Goal: Book appointment/travel/reservation

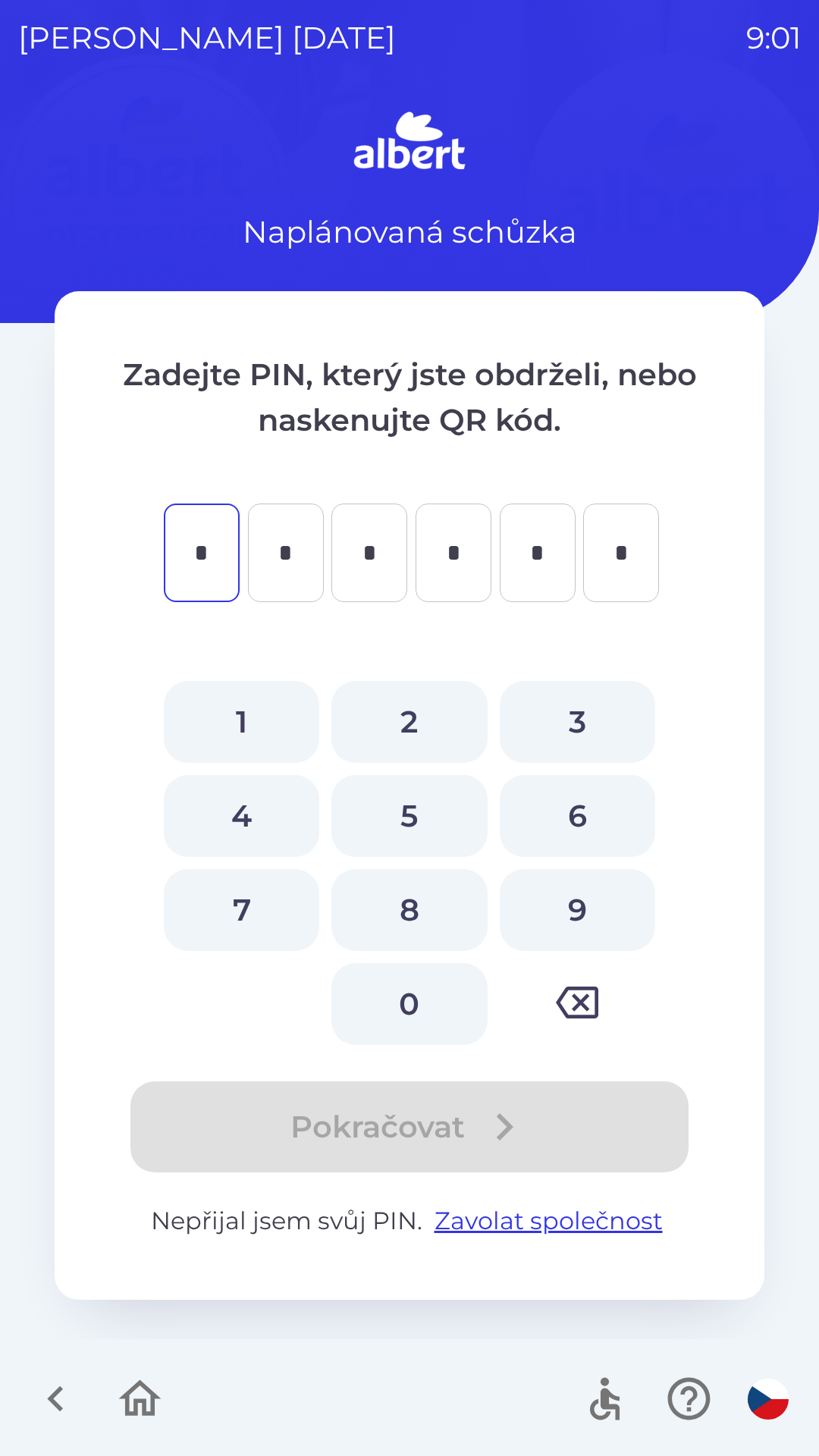
click at [414, 1009] on button "0" at bounding box center [409, 1004] width 156 height 82
type input "*"
click at [416, 908] on button "8" at bounding box center [409, 910] width 156 height 82
type input "*"
click at [417, 1004] on button "0" at bounding box center [409, 1004] width 156 height 82
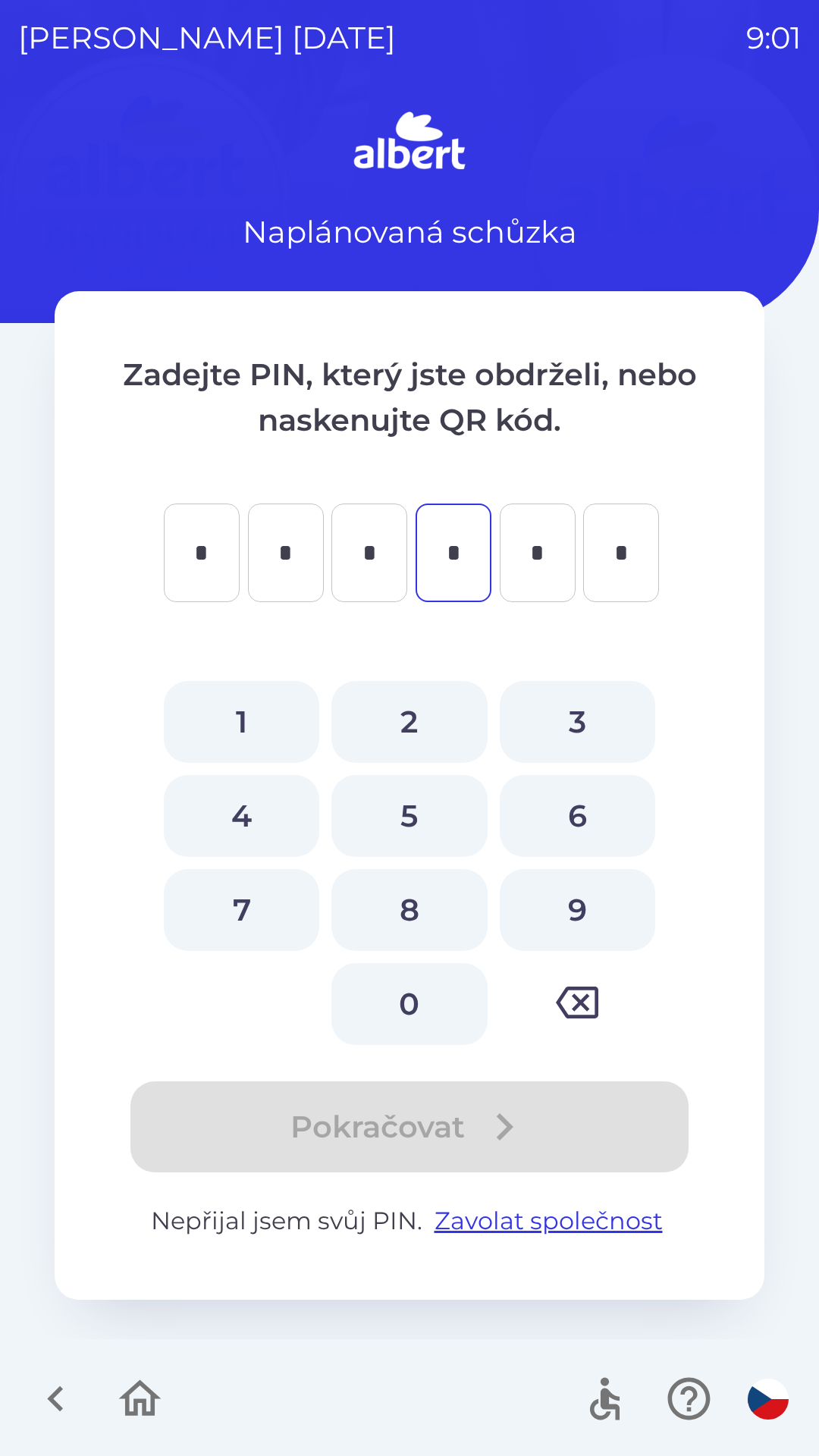
type input "*"
click at [426, 1006] on button "0" at bounding box center [409, 1004] width 156 height 82
type input "*"
click at [433, 996] on button "0" at bounding box center [409, 1004] width 156 height 82
type input "*"
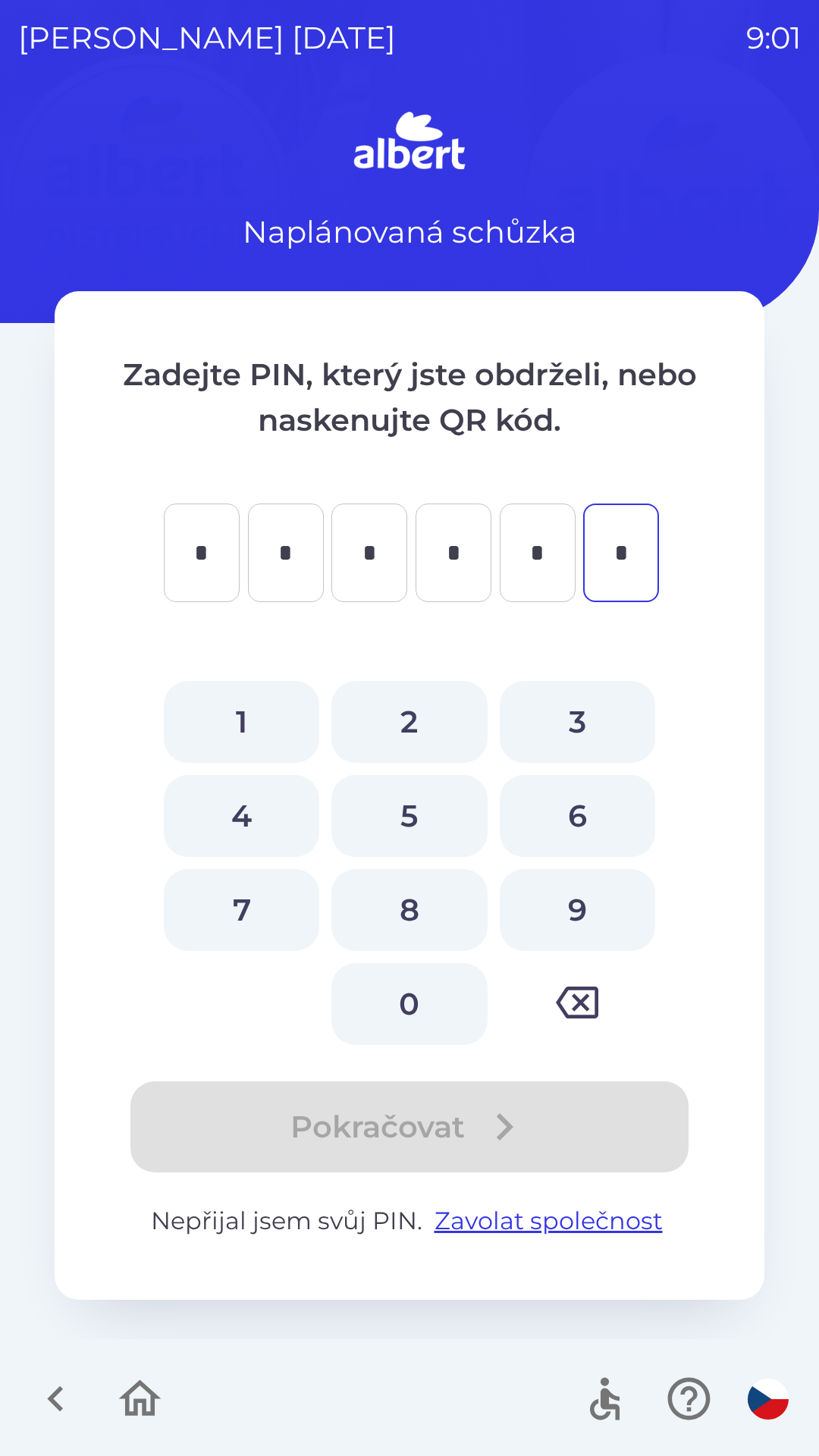
click at [260, 722] on button "1" at bounding box center [241, 721] width 156 height 82
type input "*"
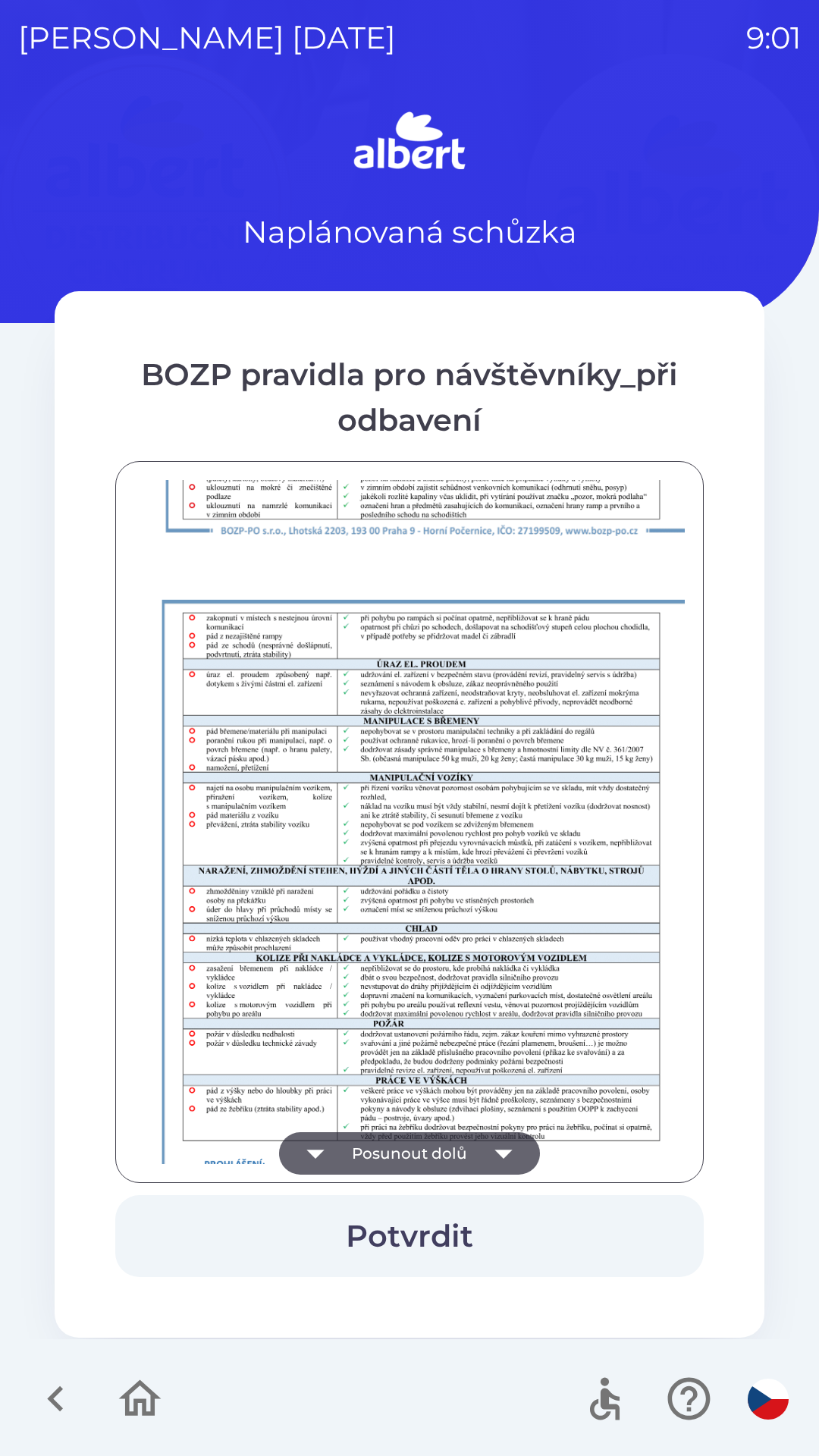
scroll to position [1065, 0]
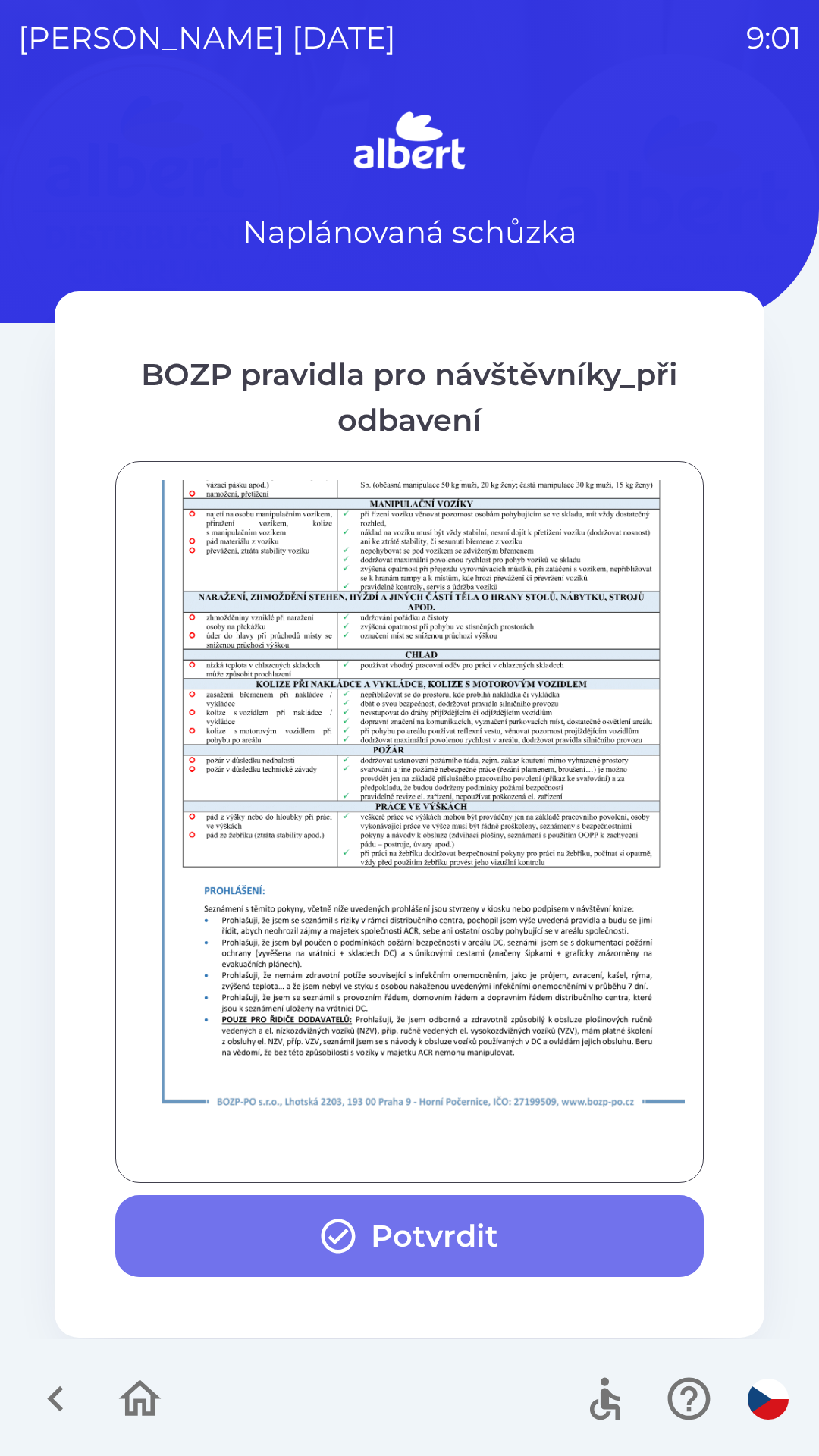
click at [556, 1252] on button "Potvrdit" at bounding box center [409, 1236] width 588 height 82
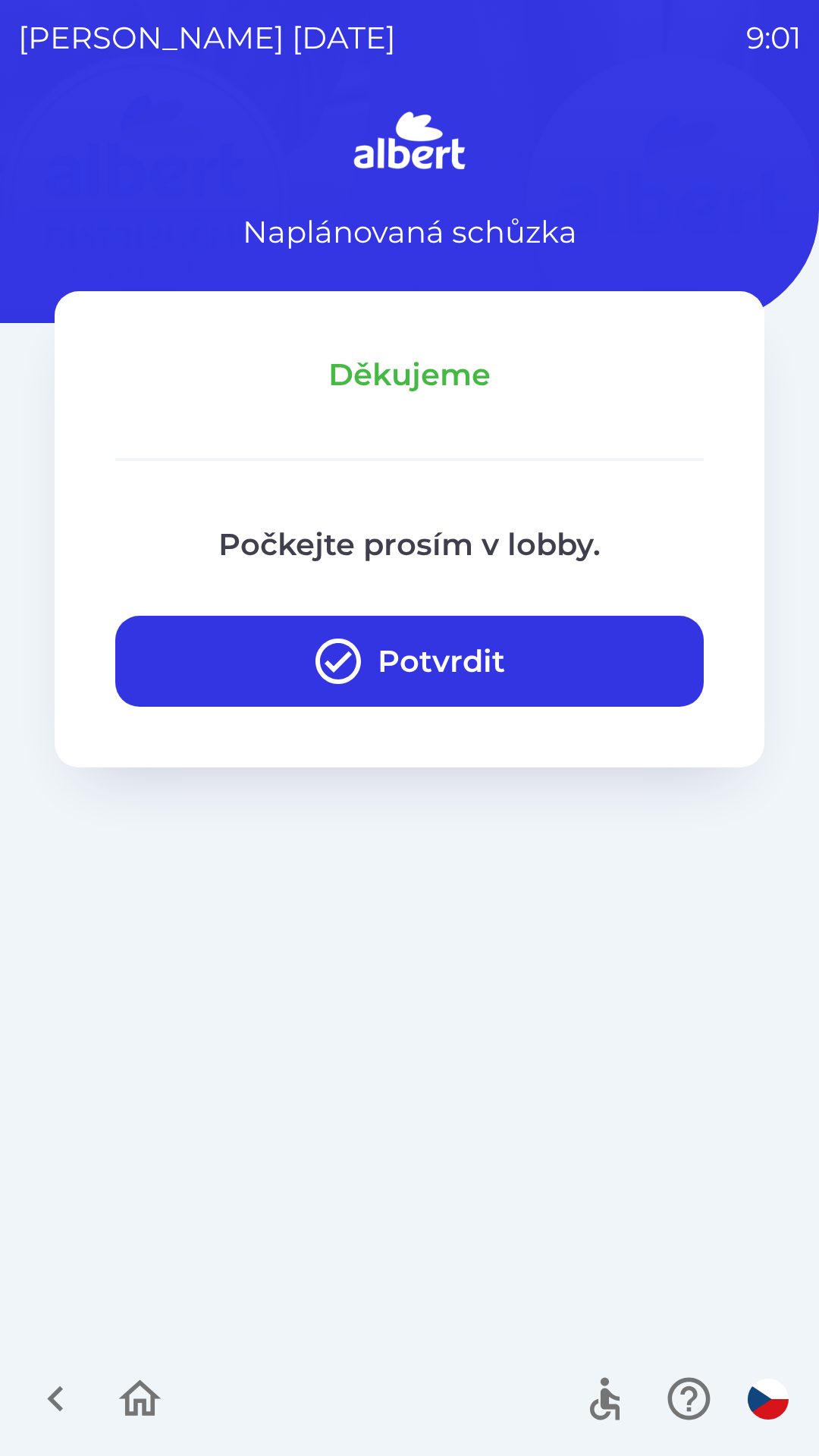
click at [612, 681] on button "Potvrdit" at bounding box center [409, 661] width 588 height 91
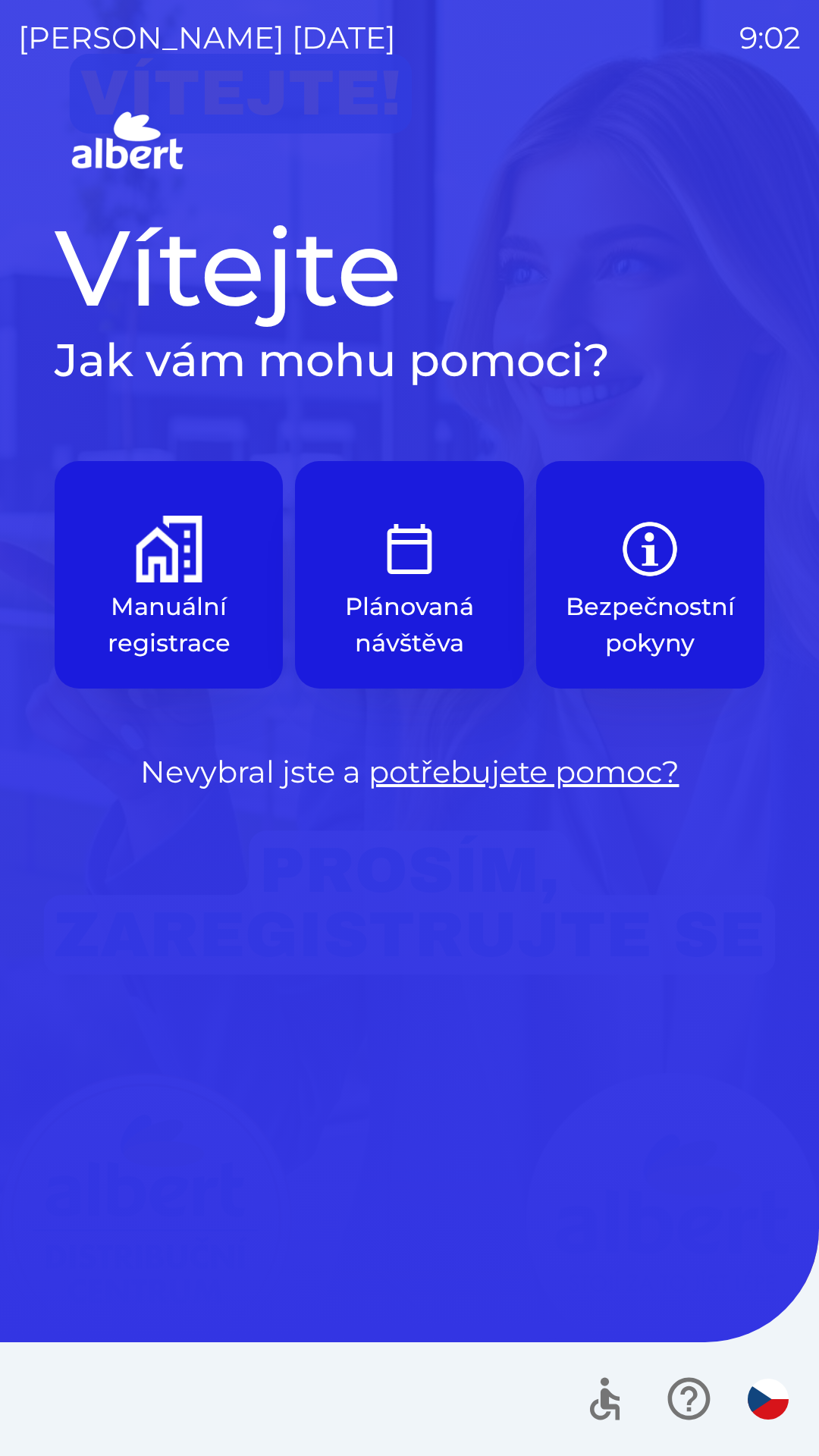
click at [450, 542] on button "Plánovaná návštěva" at bounding box center [409, 574] width 228 height 228
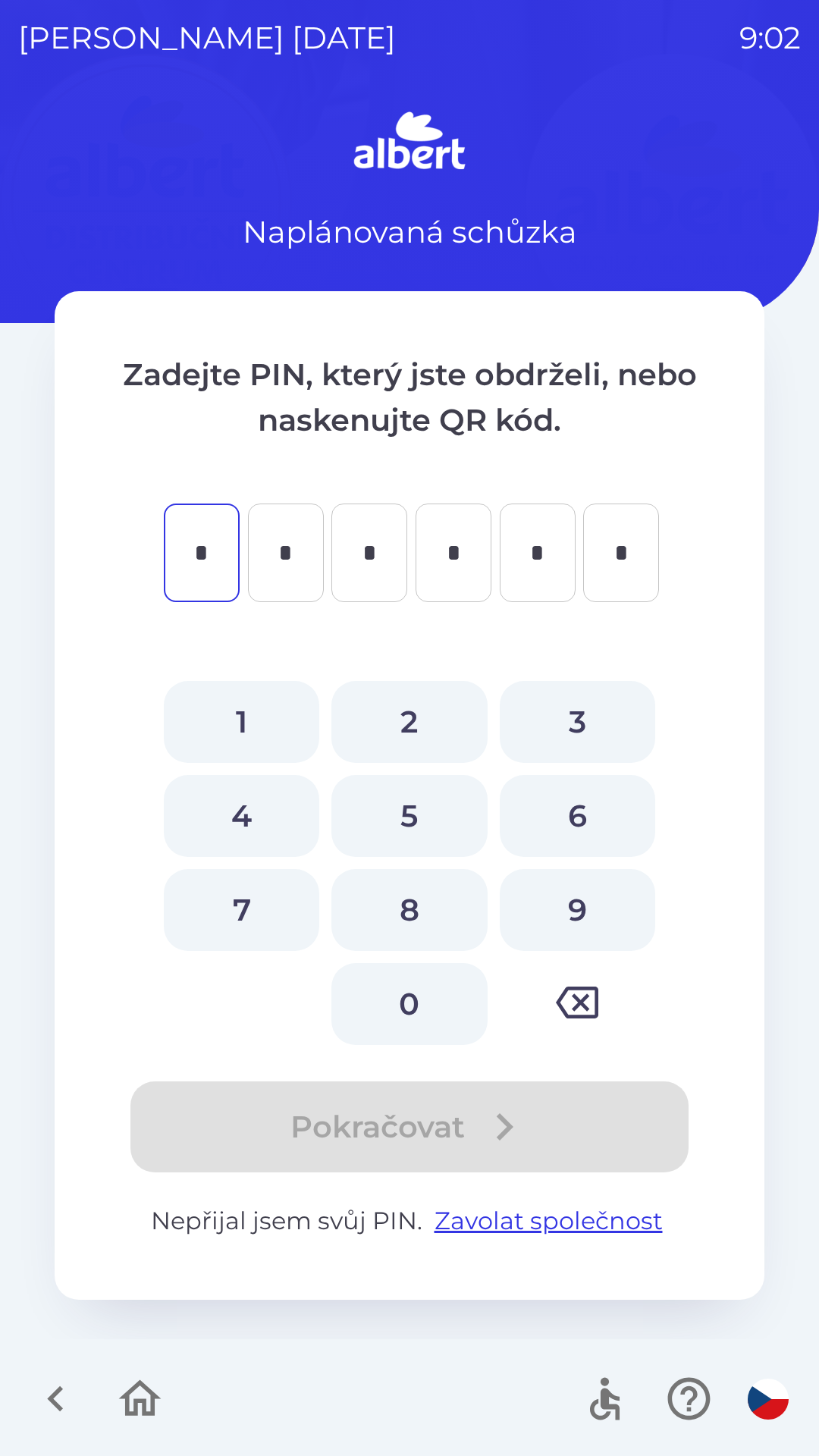
type input "*"
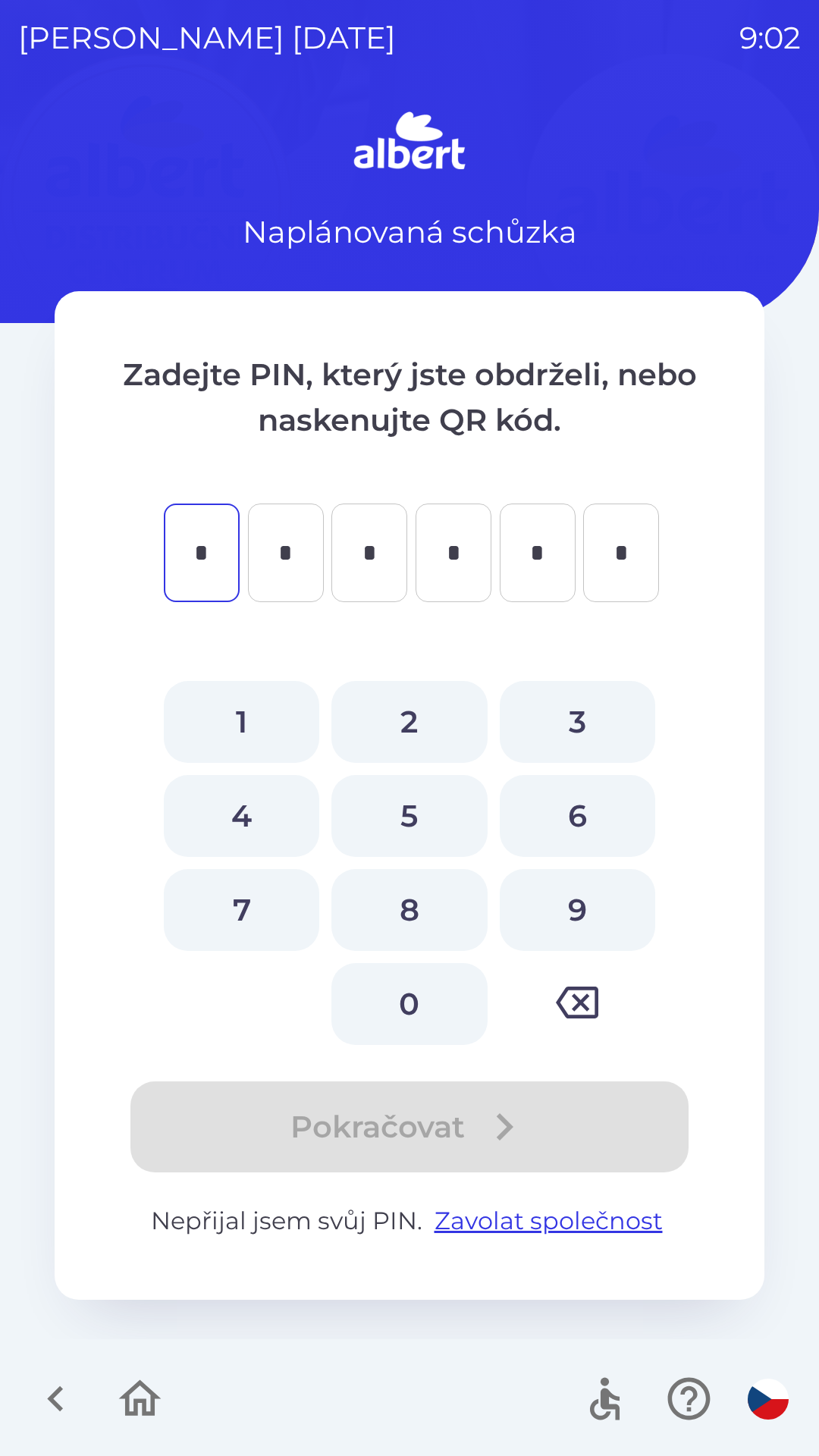
type input "*"
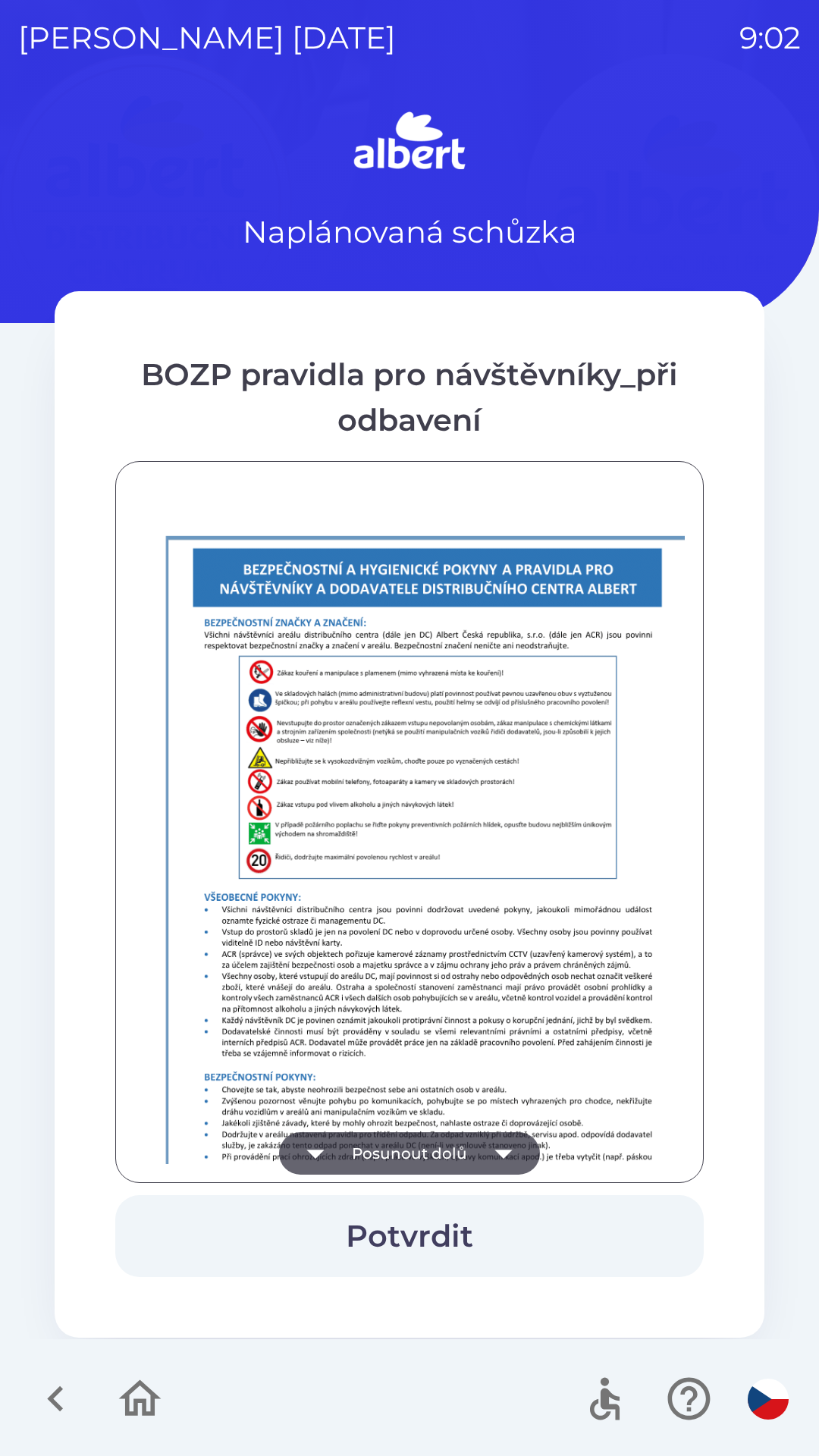
click at [420, 1152] on button "Posunout dolů" at bounding box center [409, 1153] width 261 height 42
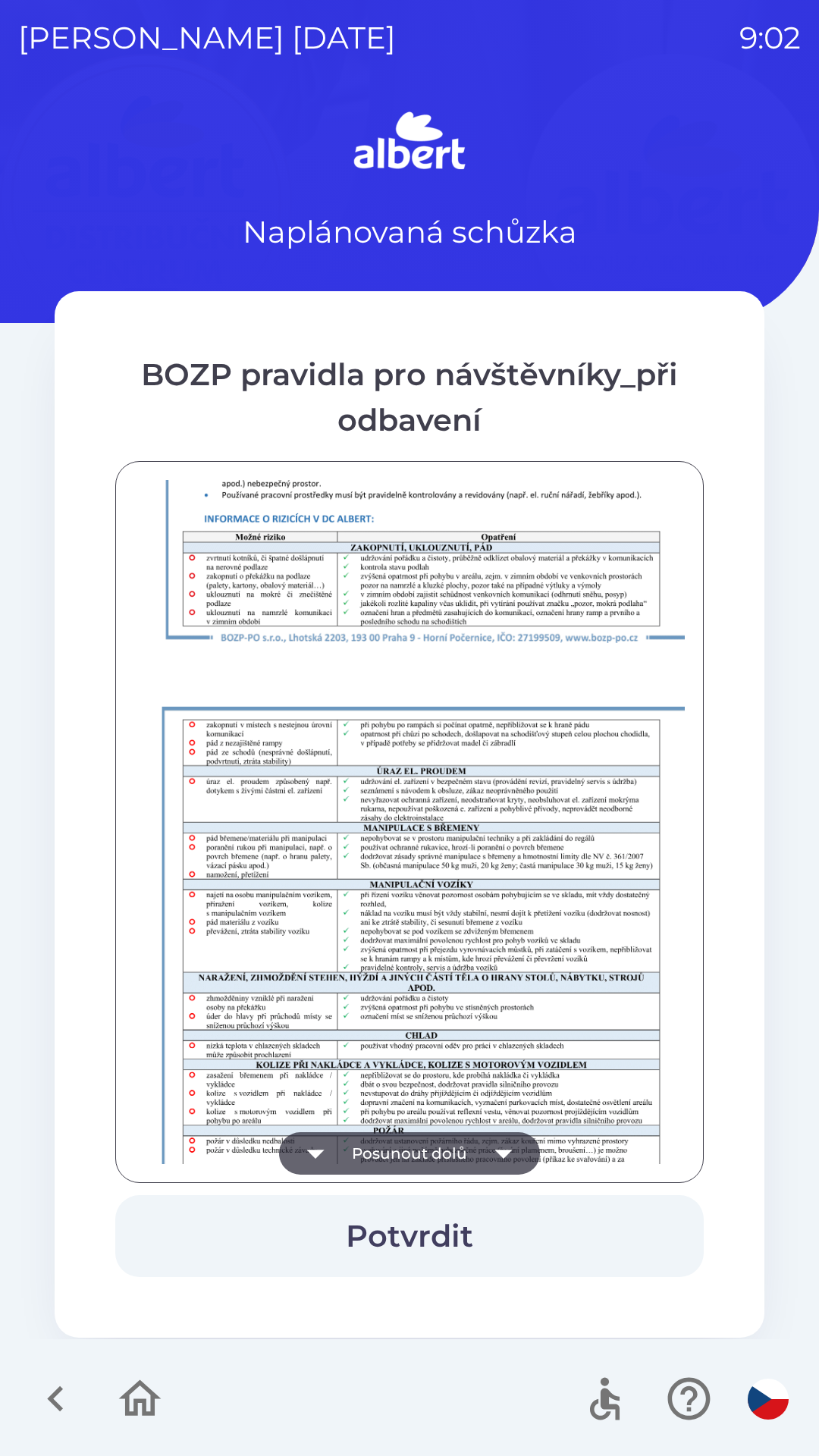
click at [401, 1156] on button "Posunout dolů" at bounding box center [409, 1153] width 261 height 42
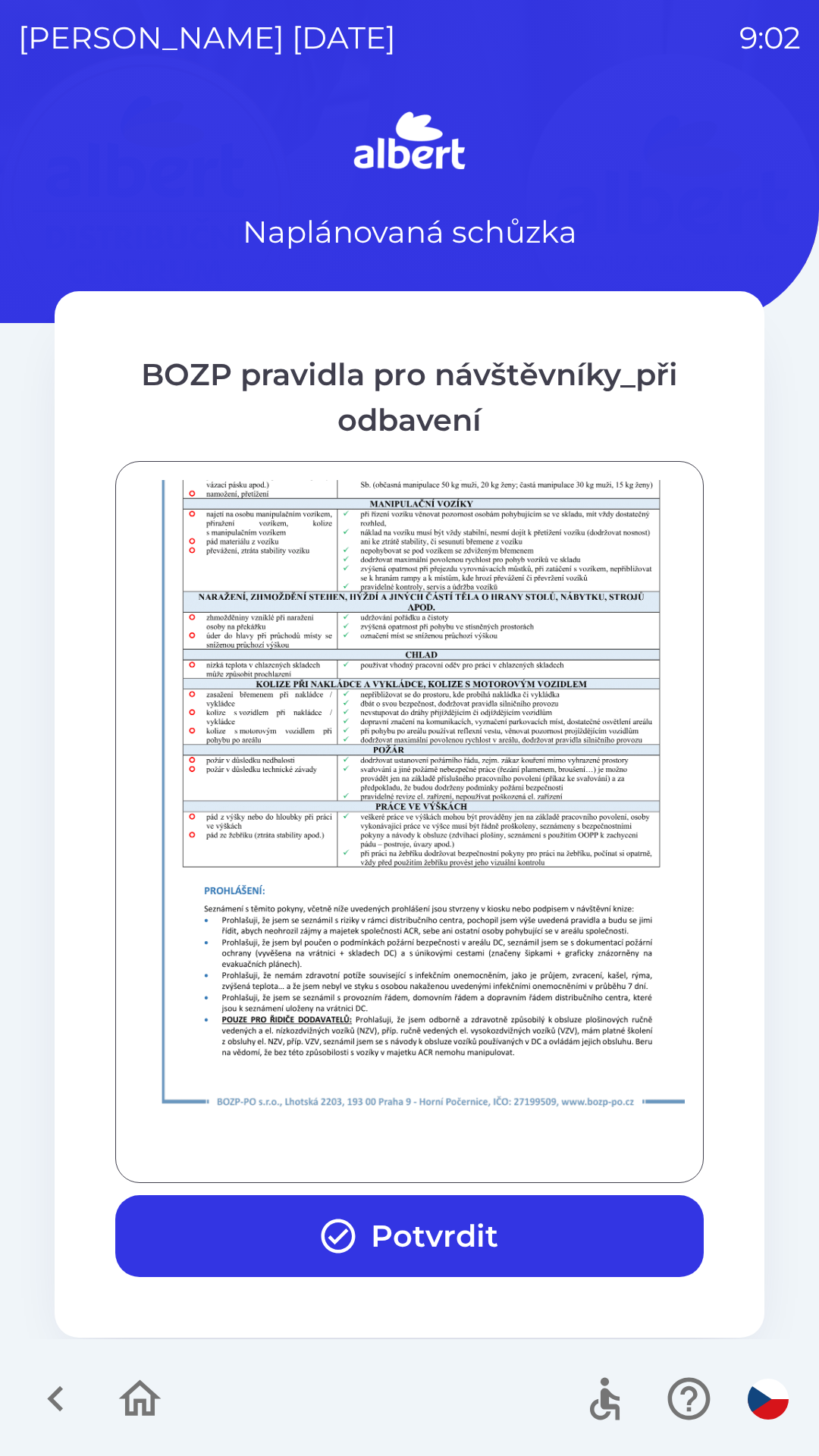
click at [403, 1236] on button "Potvrdit" at bounding box center [409, 1236] width 588 height 82
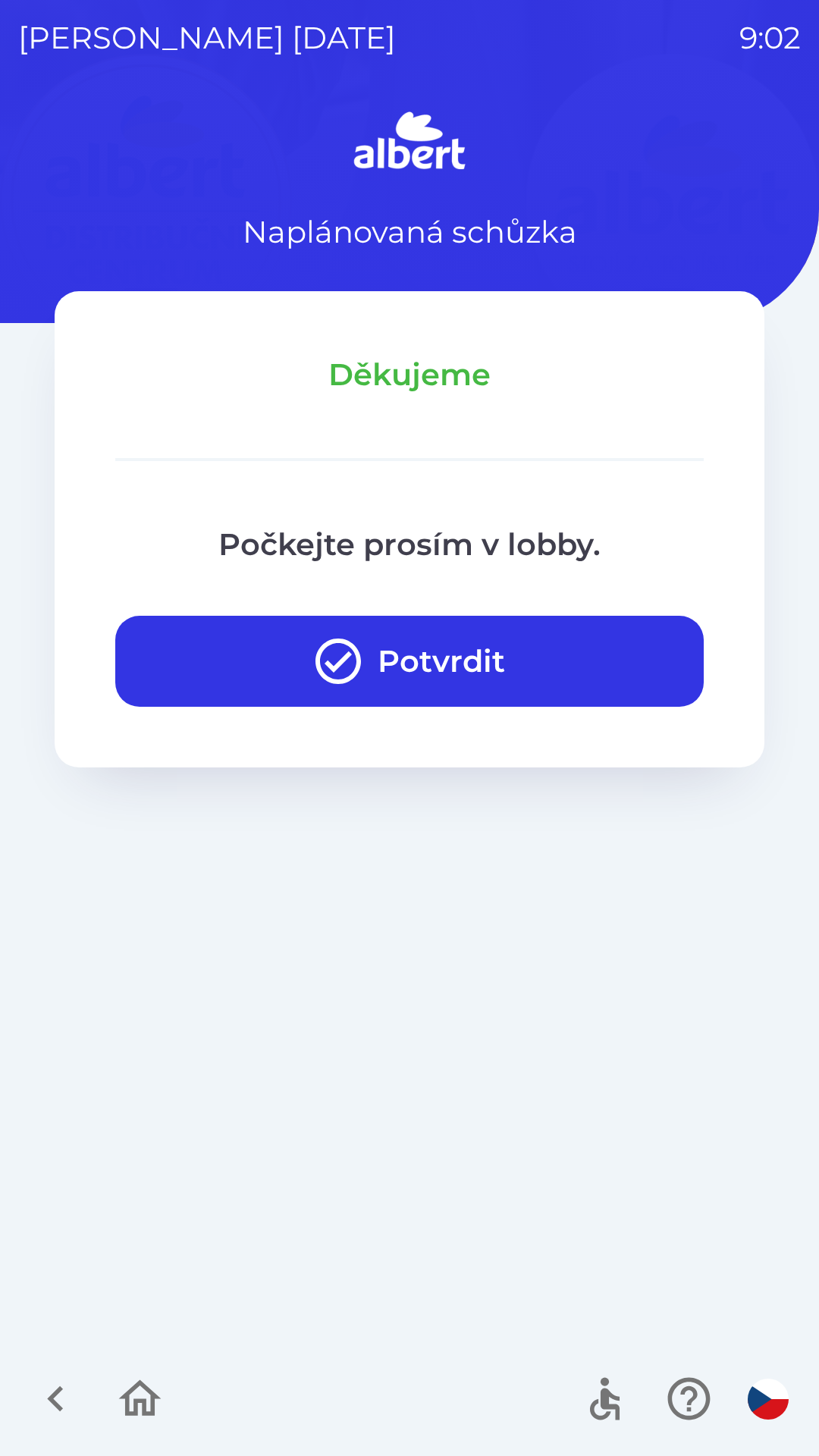
click at [412, 667] on button "Potvrdit" at bounding box center [409, 661] width 588 height 91
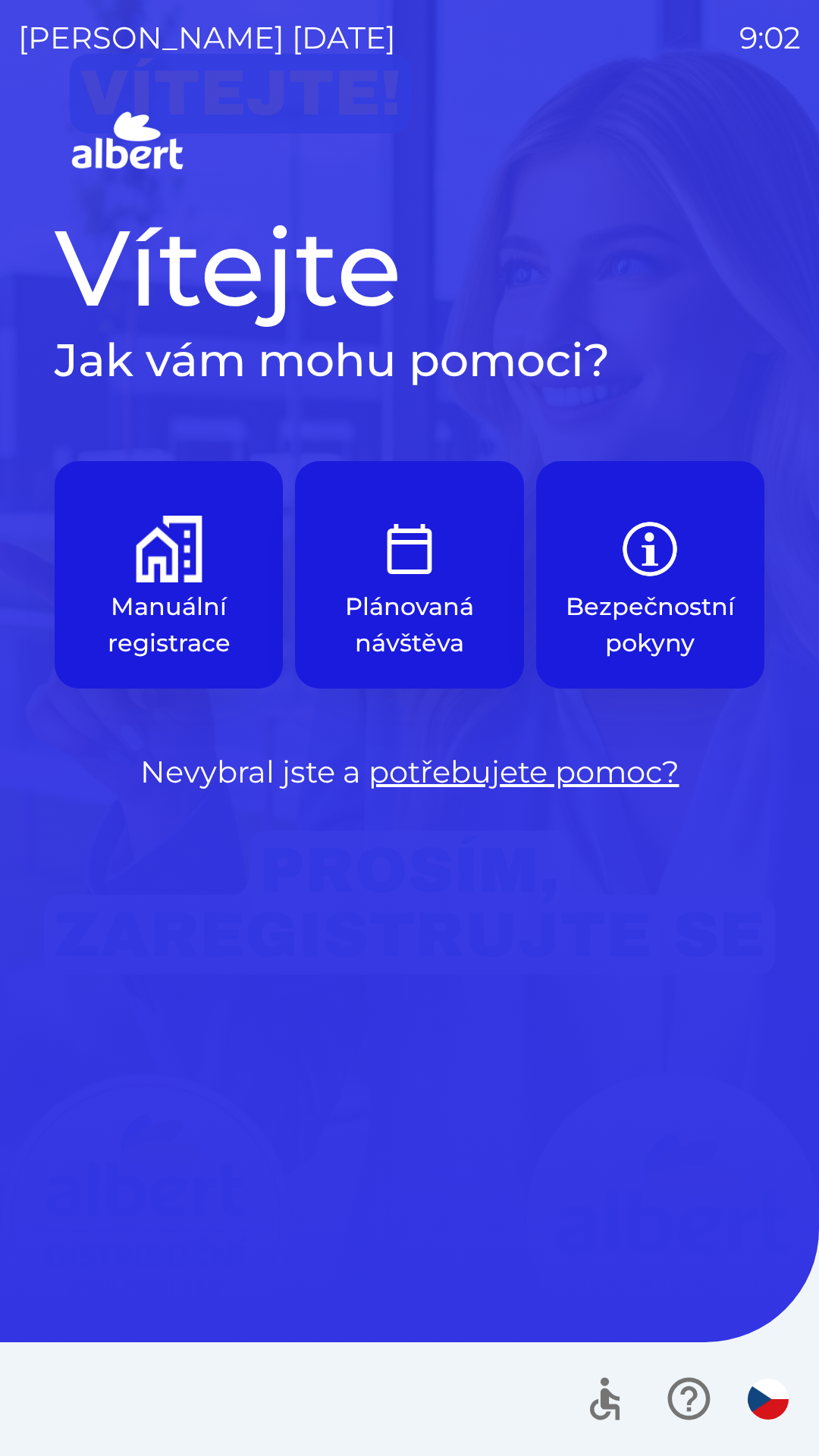
click at [410, 617] on p "Plánovaná návštěva" at bounding box center [409, 625] width 156 height 73
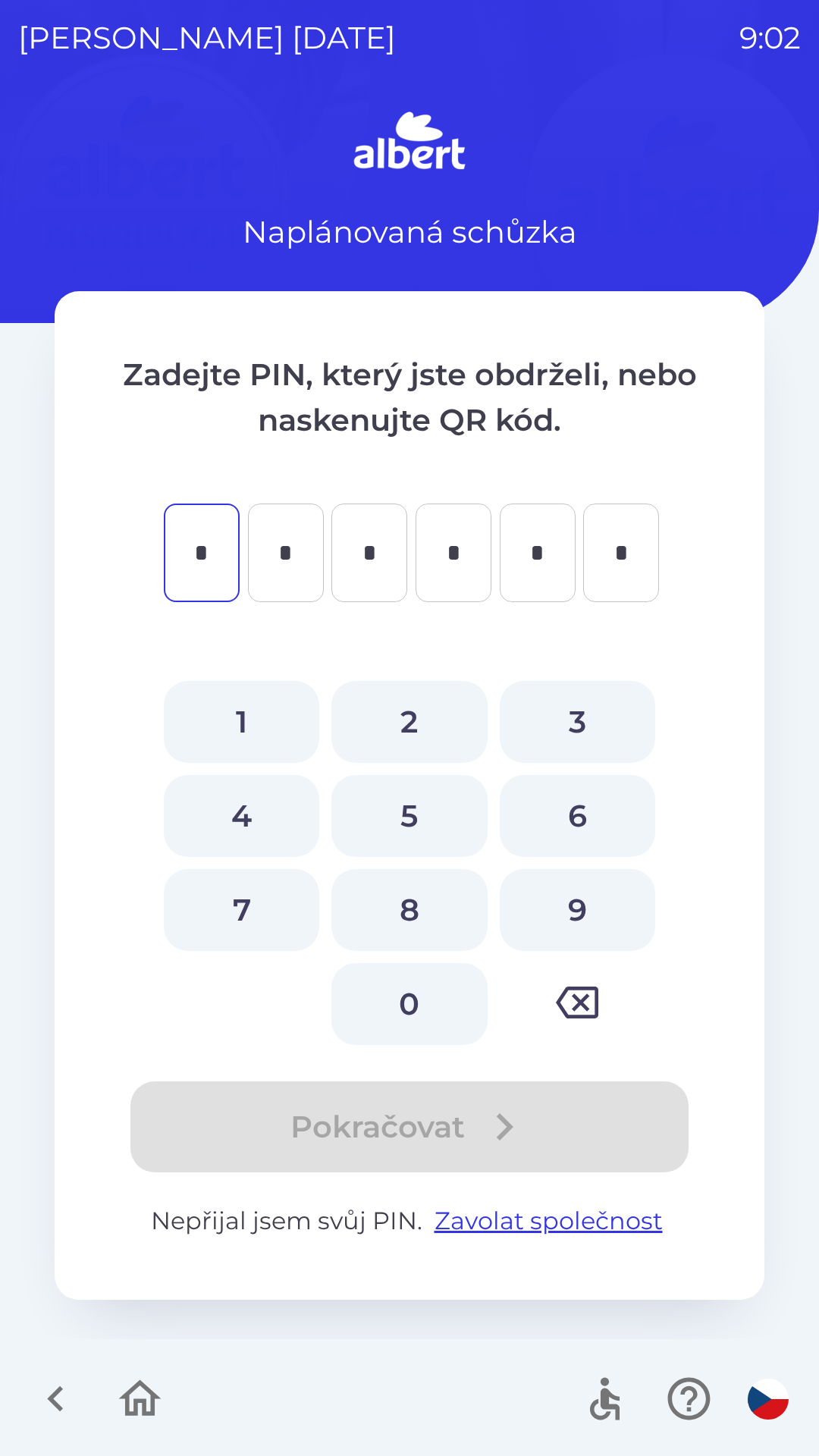
type input "*"
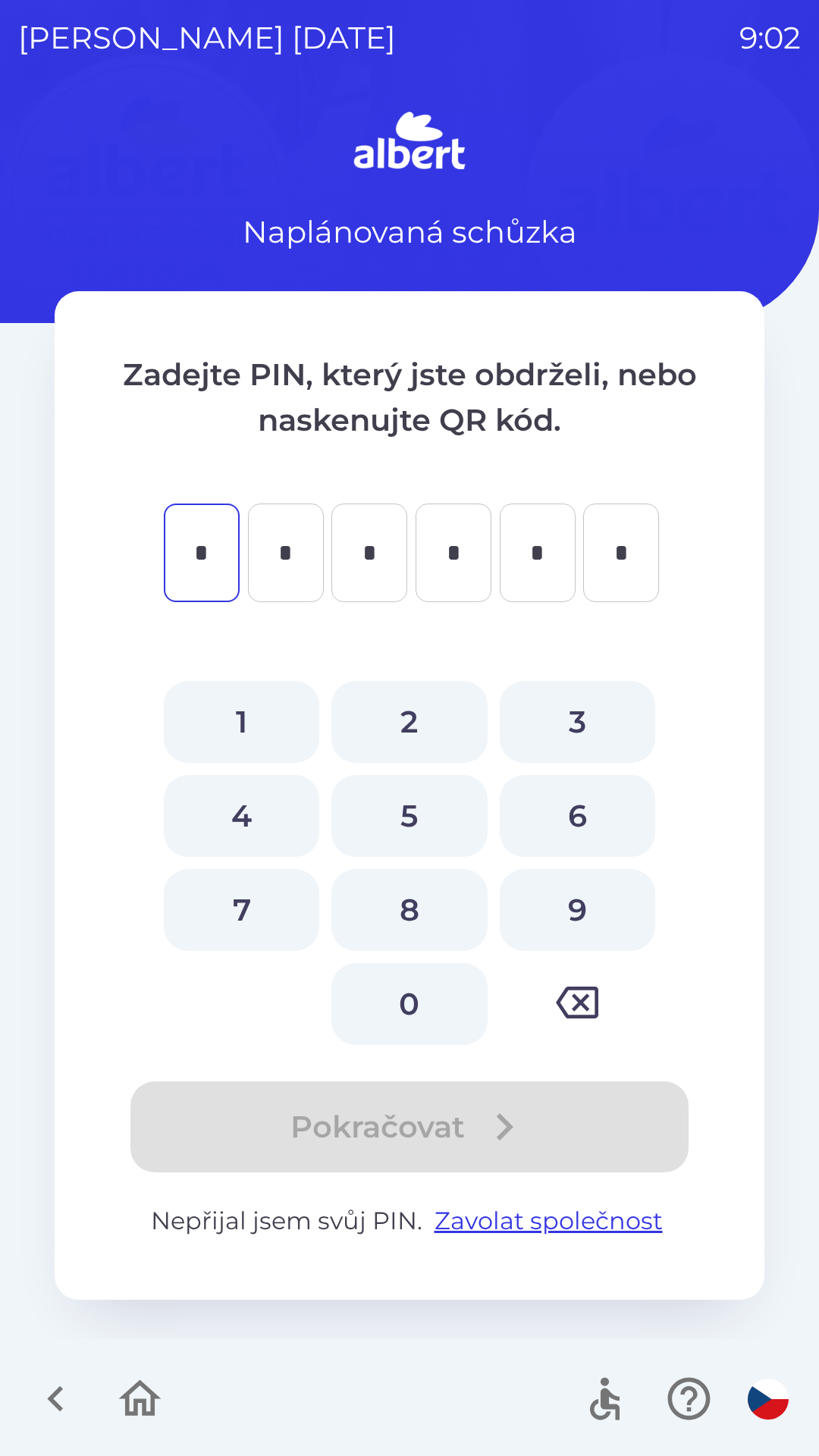
type input "*"
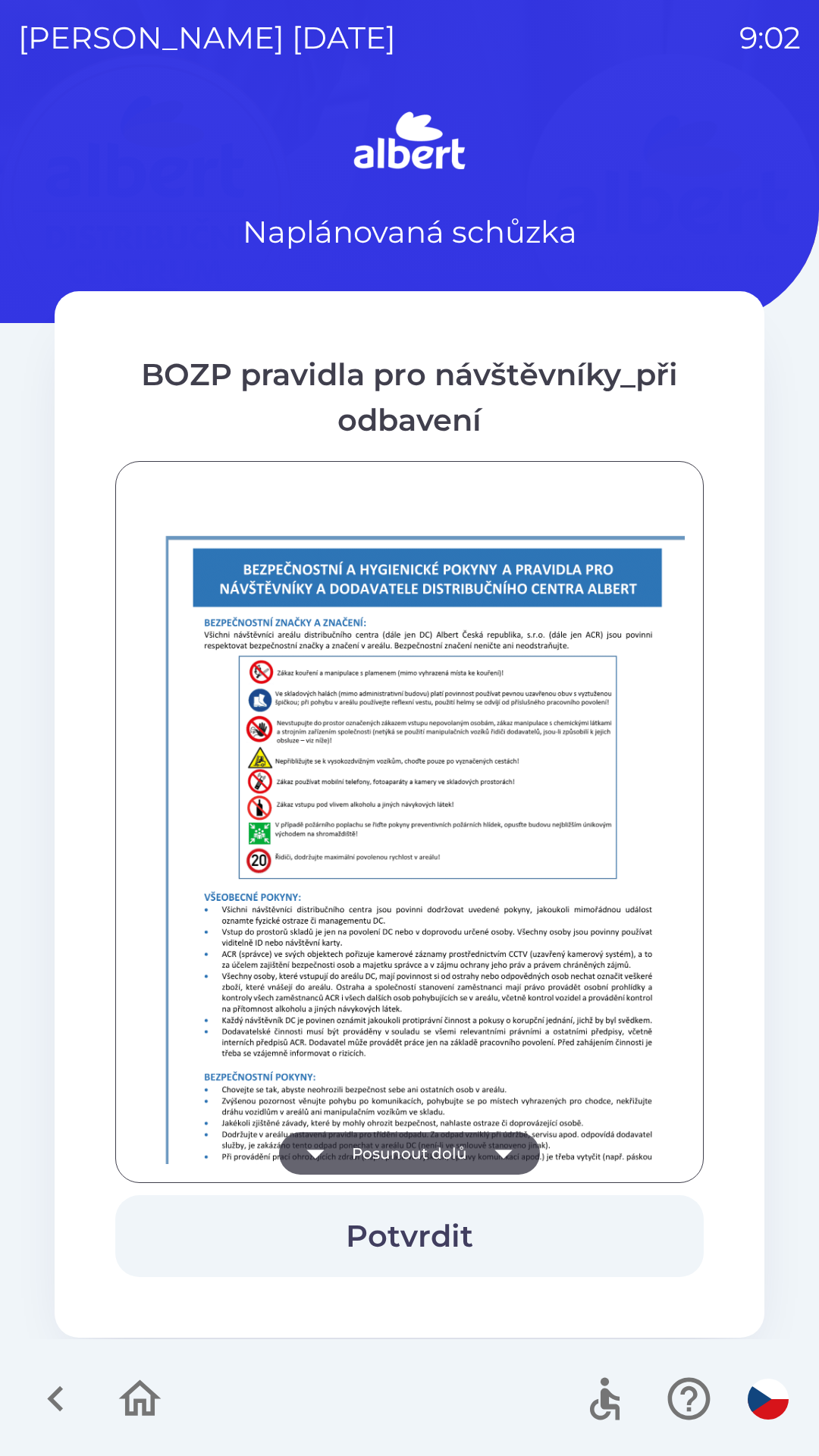
click at [403, 1146] on button "Posunout dolů" at bounding box center [409, 1153] width 261 height 42
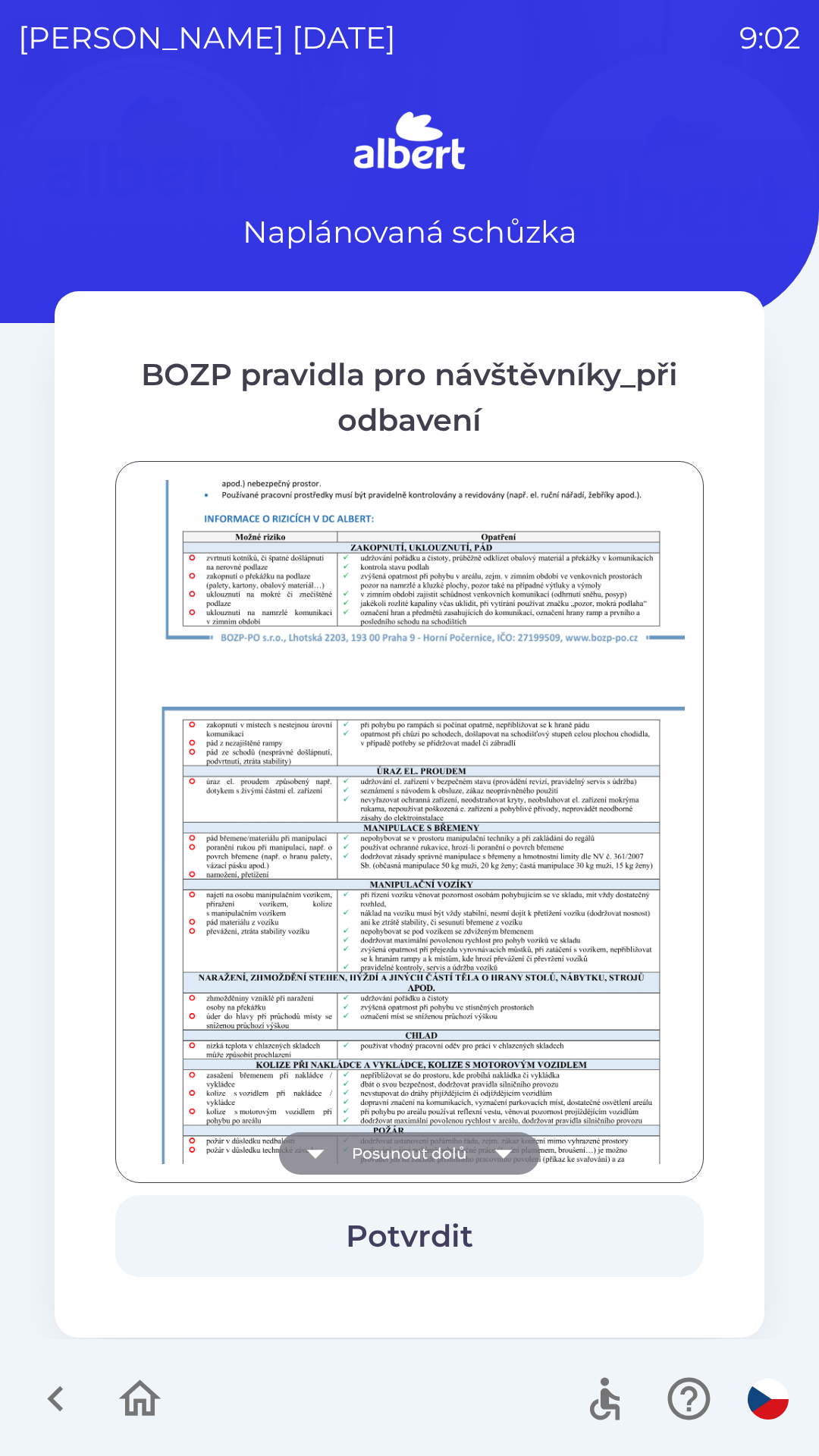
click at [395, 1159] on button "Posunout dolů" at bounding box center [409, 1153] width 261 height 42
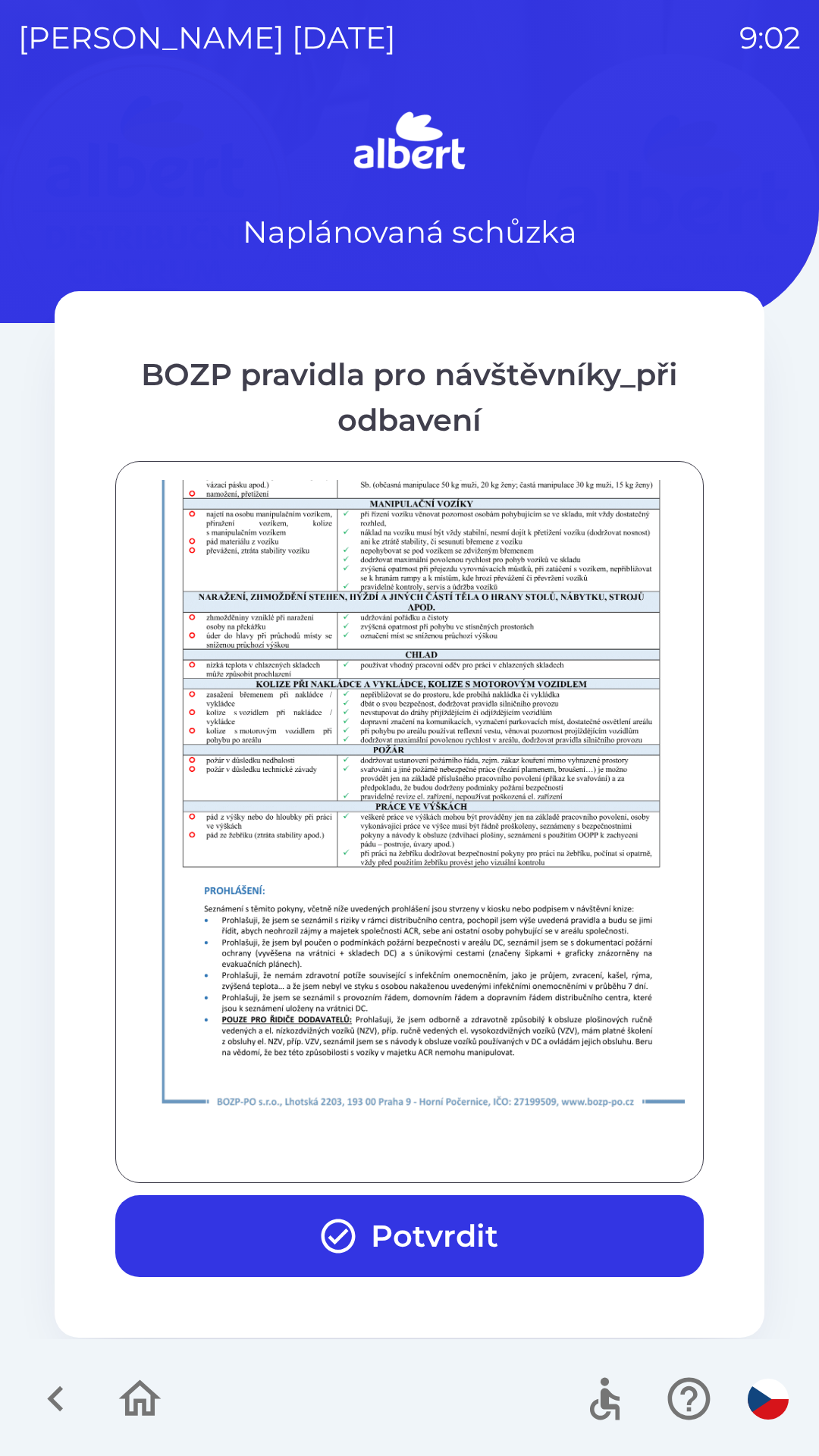
click at [389, 1221] on button "Potvrdit" at bounding box center [409, 1236] width 588 height 82
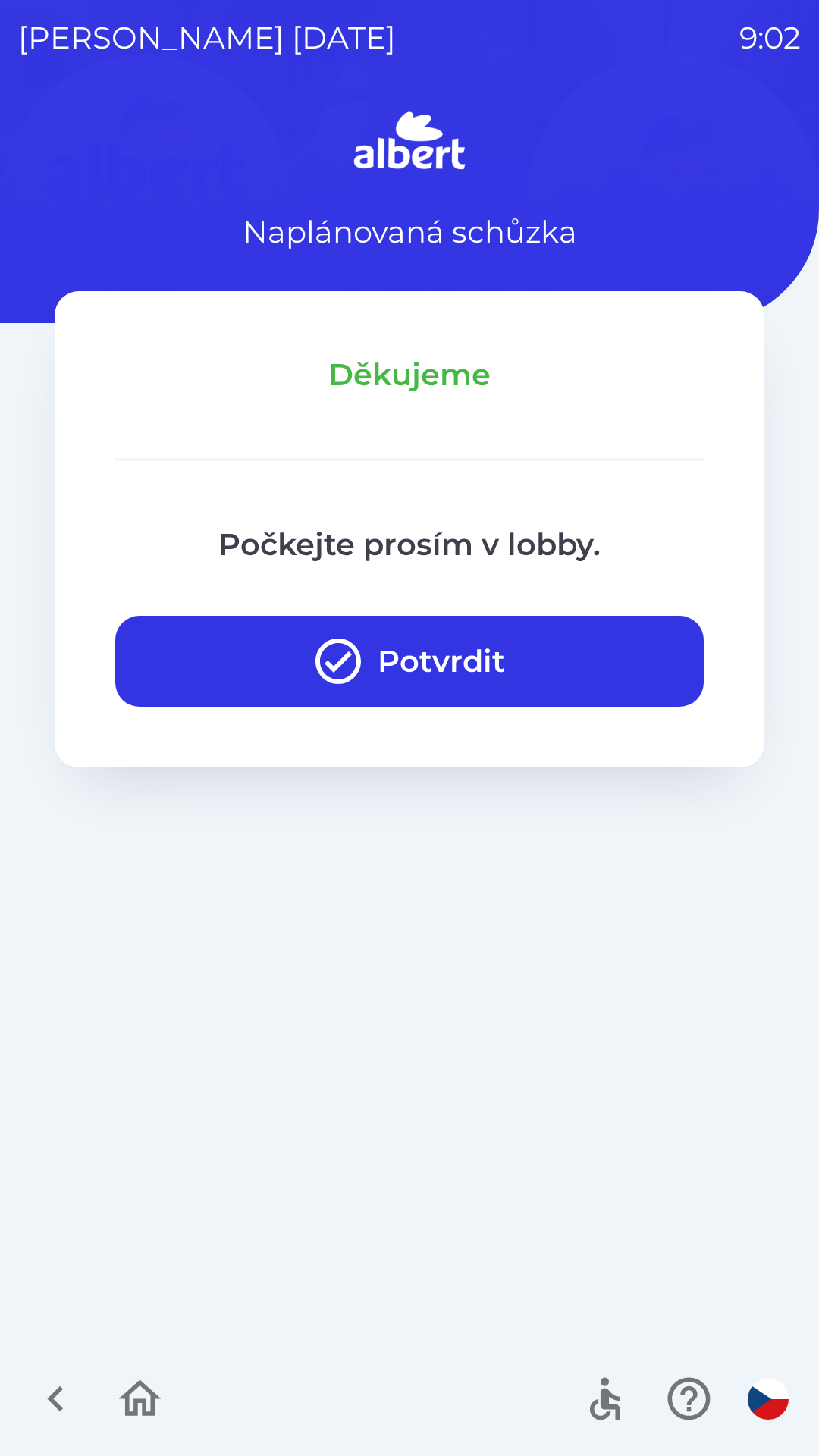
click at [386, 694] on button "Potvrdit" at bounding box center [409, 661] width 588 height 91
